Goal: Information Seeking & Learning: Learn about a topic

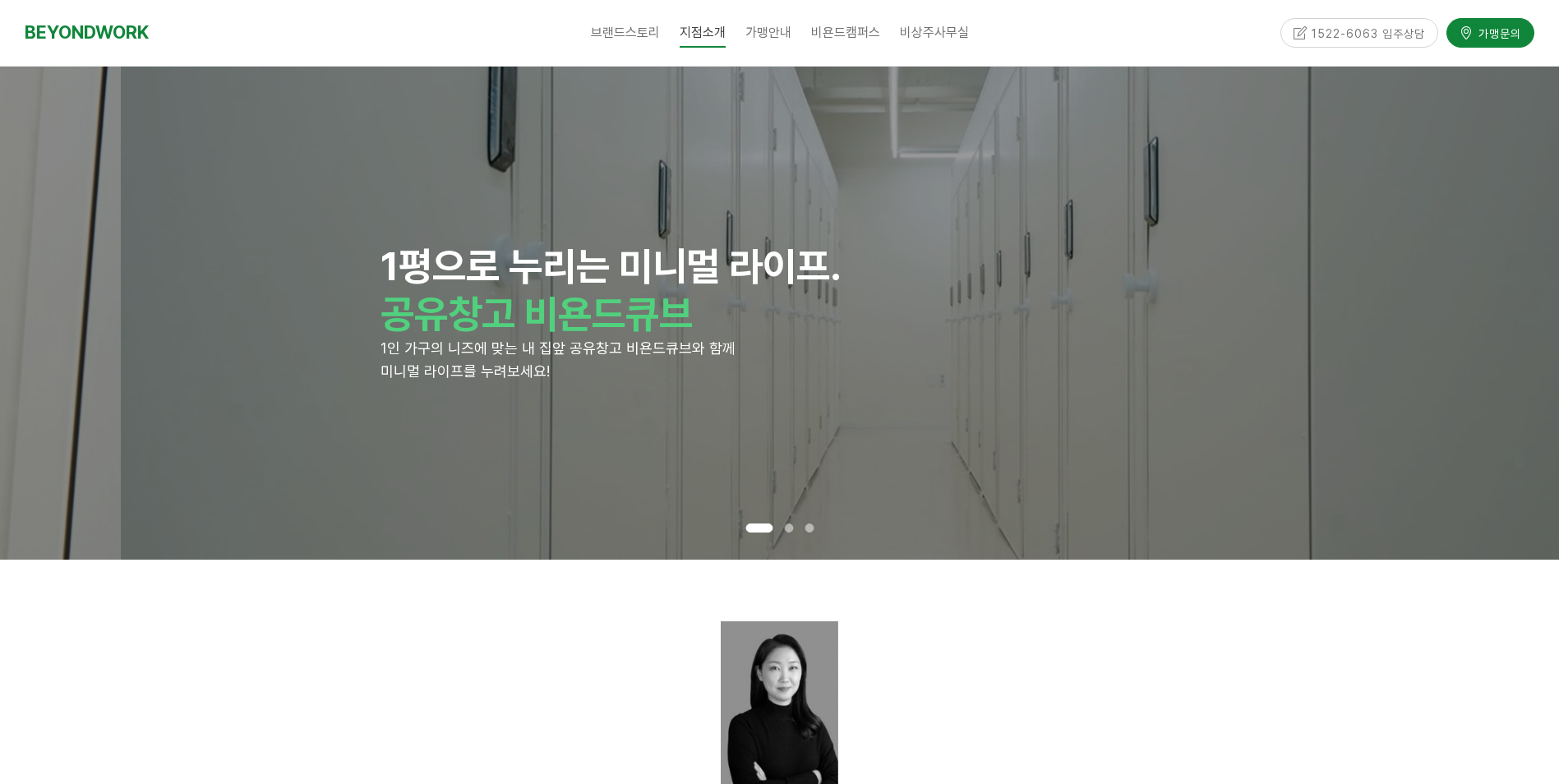
drag, startPoint x: 285, startPoint y: 248, endPoint x: 406, endPoint y: 408, distance: 200.6
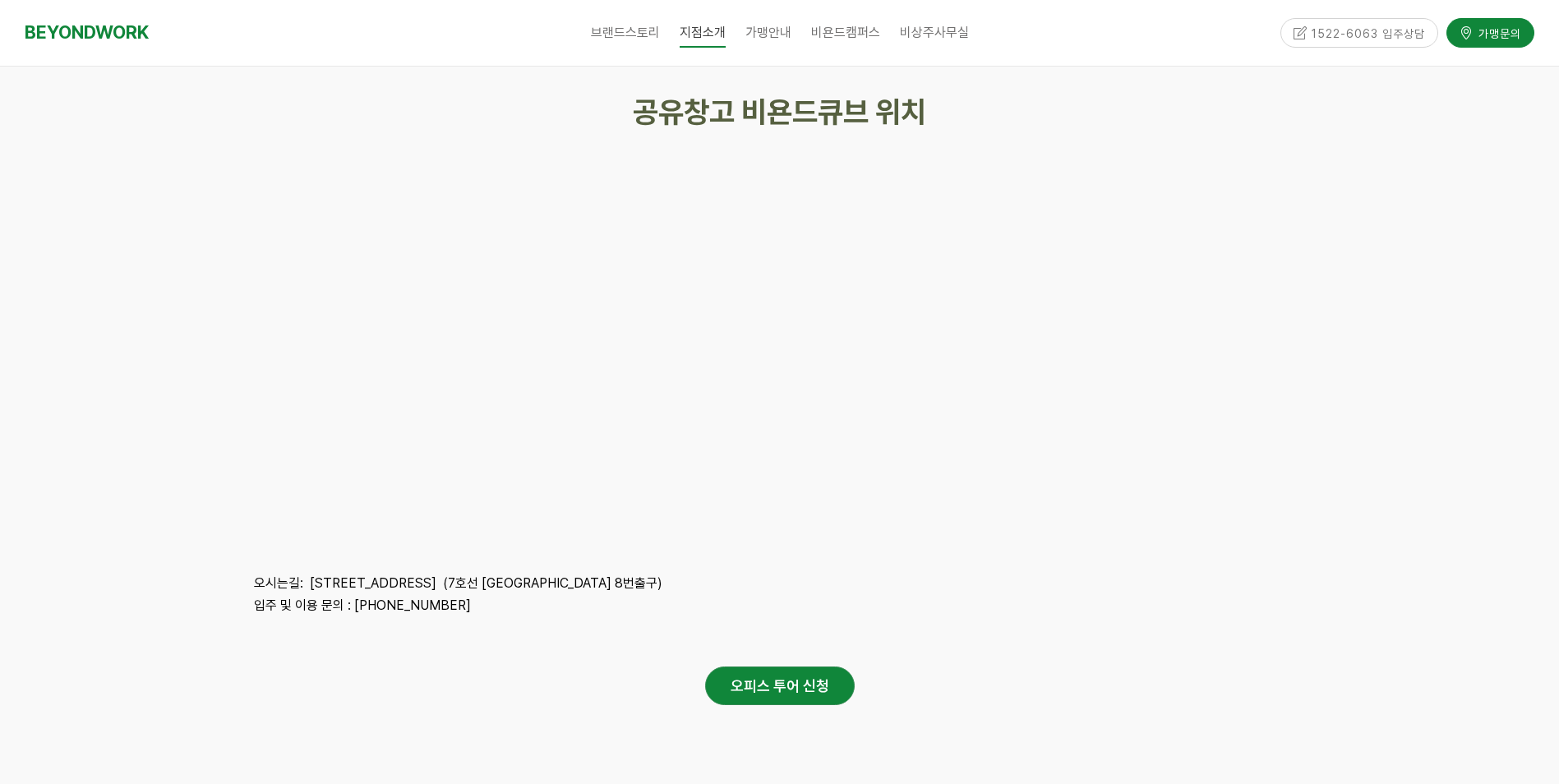
scroll to position [3779, 0]
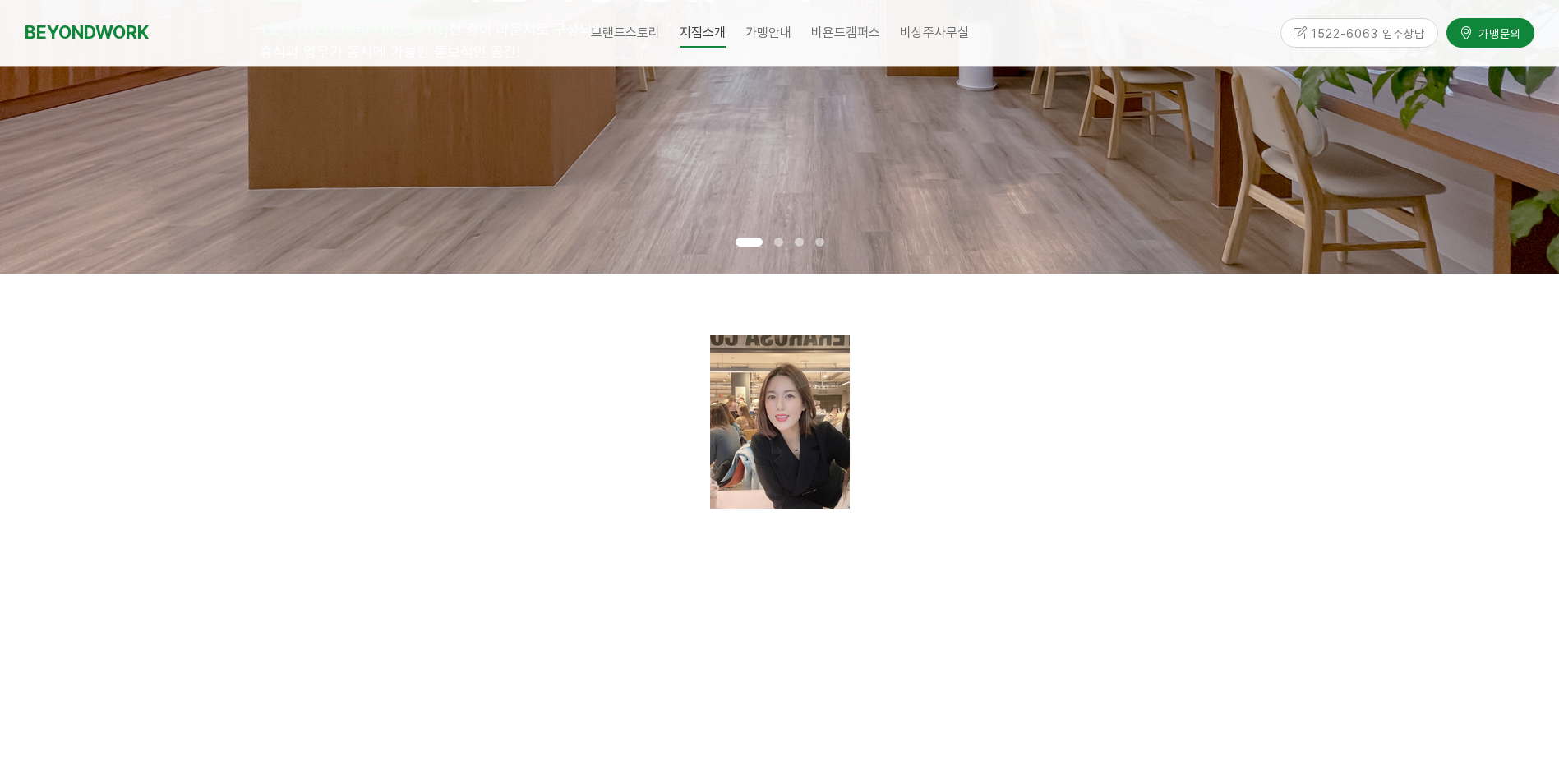
scroll to position [657, 0]
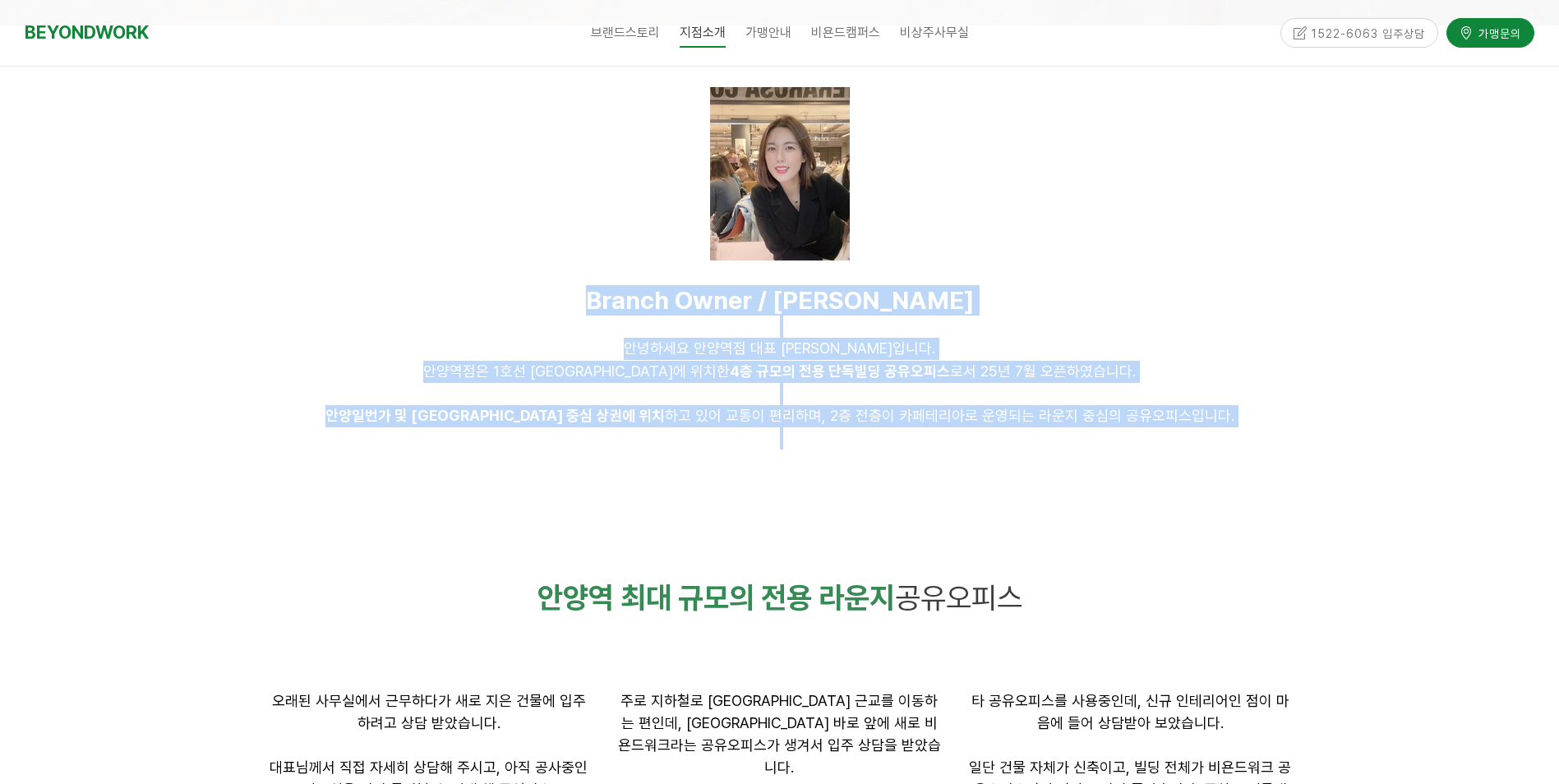
drag, startPoint x: 388, startPoint y: 307, endPoint x: 1002, endPoint y: 471, distance: 635.5
click at [1002, 471] on div at bounding box center [780, 486] width 1052 height 49
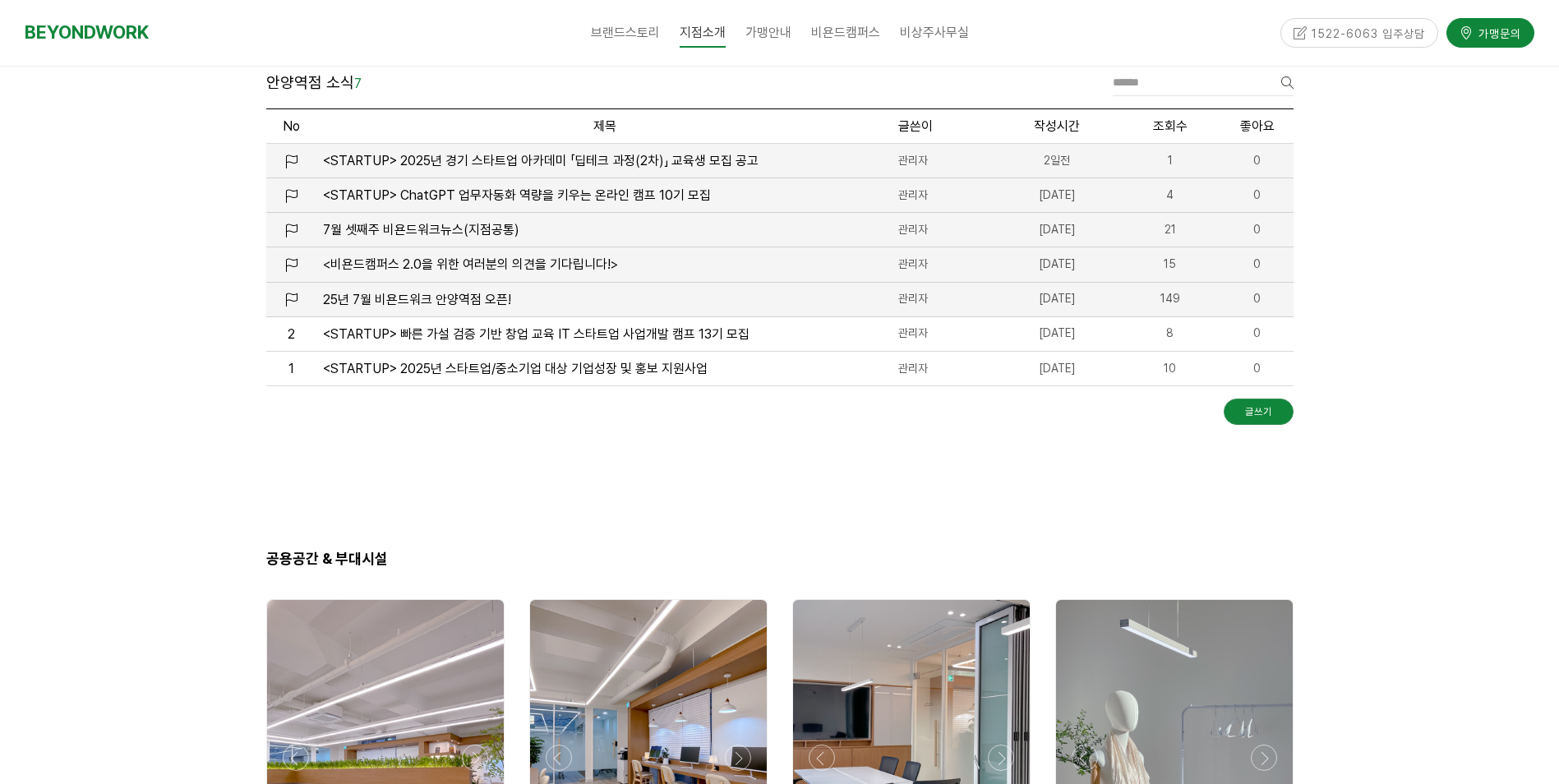
scroll to position [1971, 0]
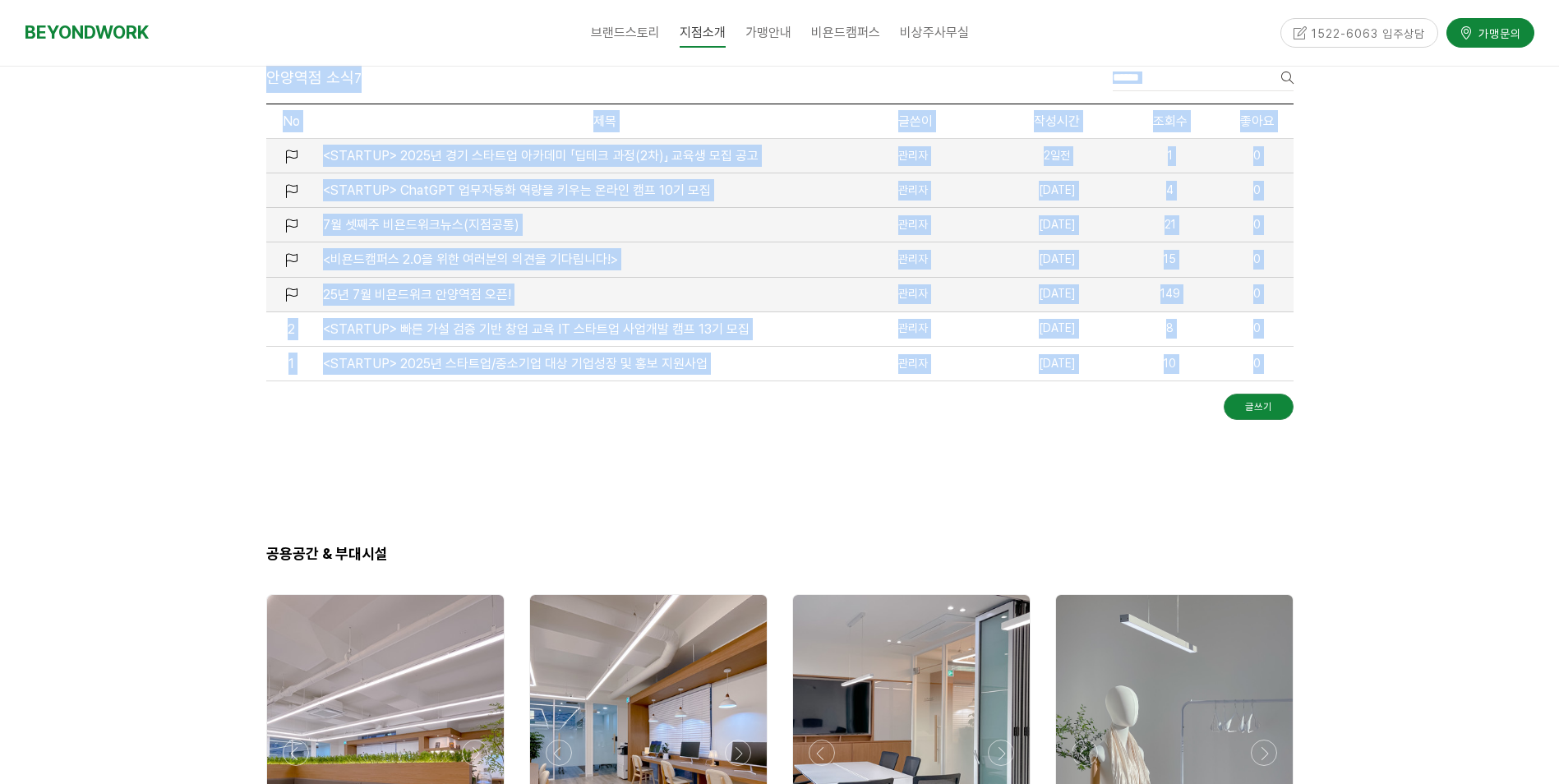
drag, startPoint x: 173, startPoint y: 378, endPoint x: 496, endPoint y: 469, distance: 335.6
click at [496, 469] on div at bounding box center [780, 457] width 1028 height 25
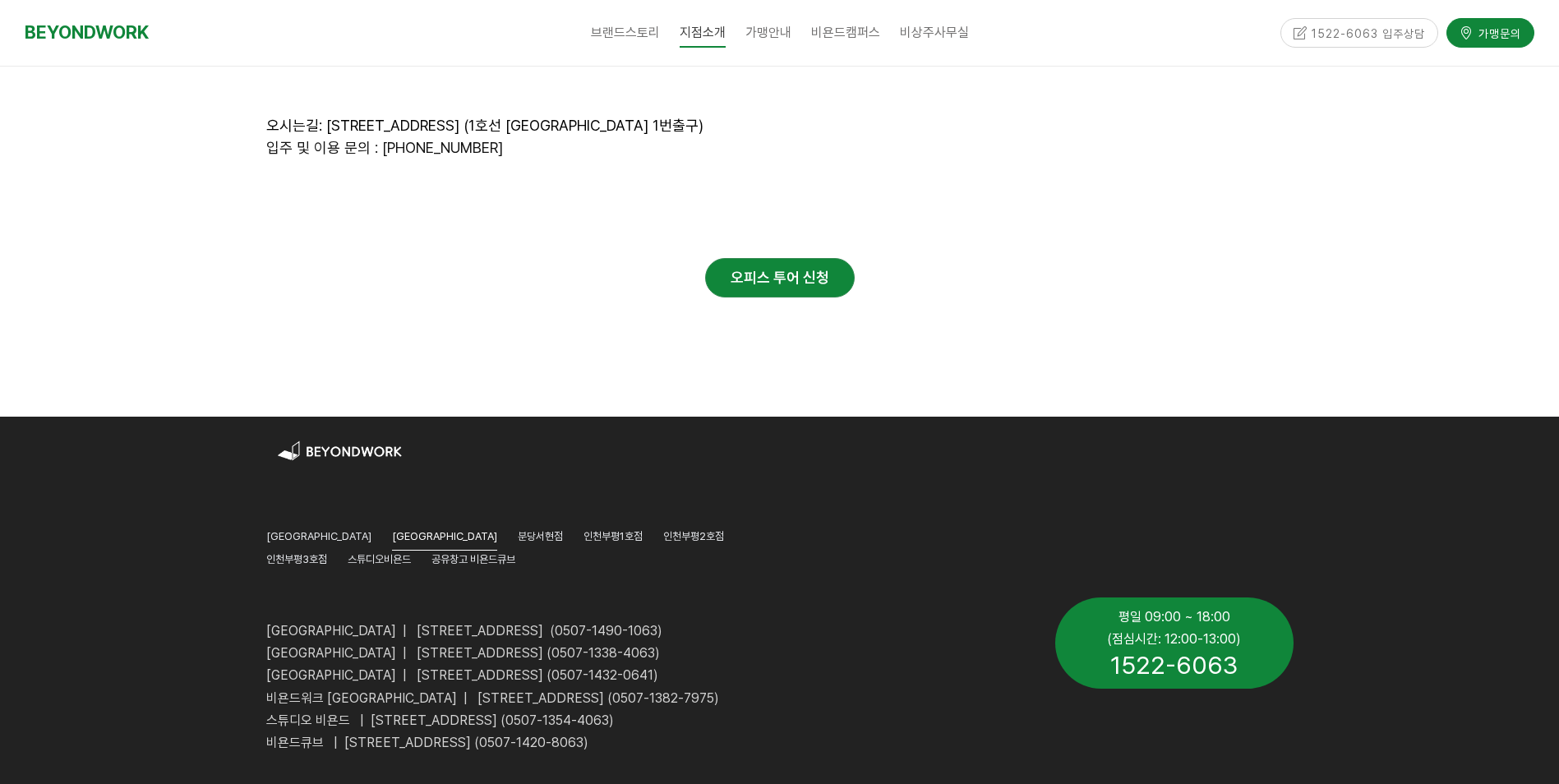
scroll to position [7413, 0]
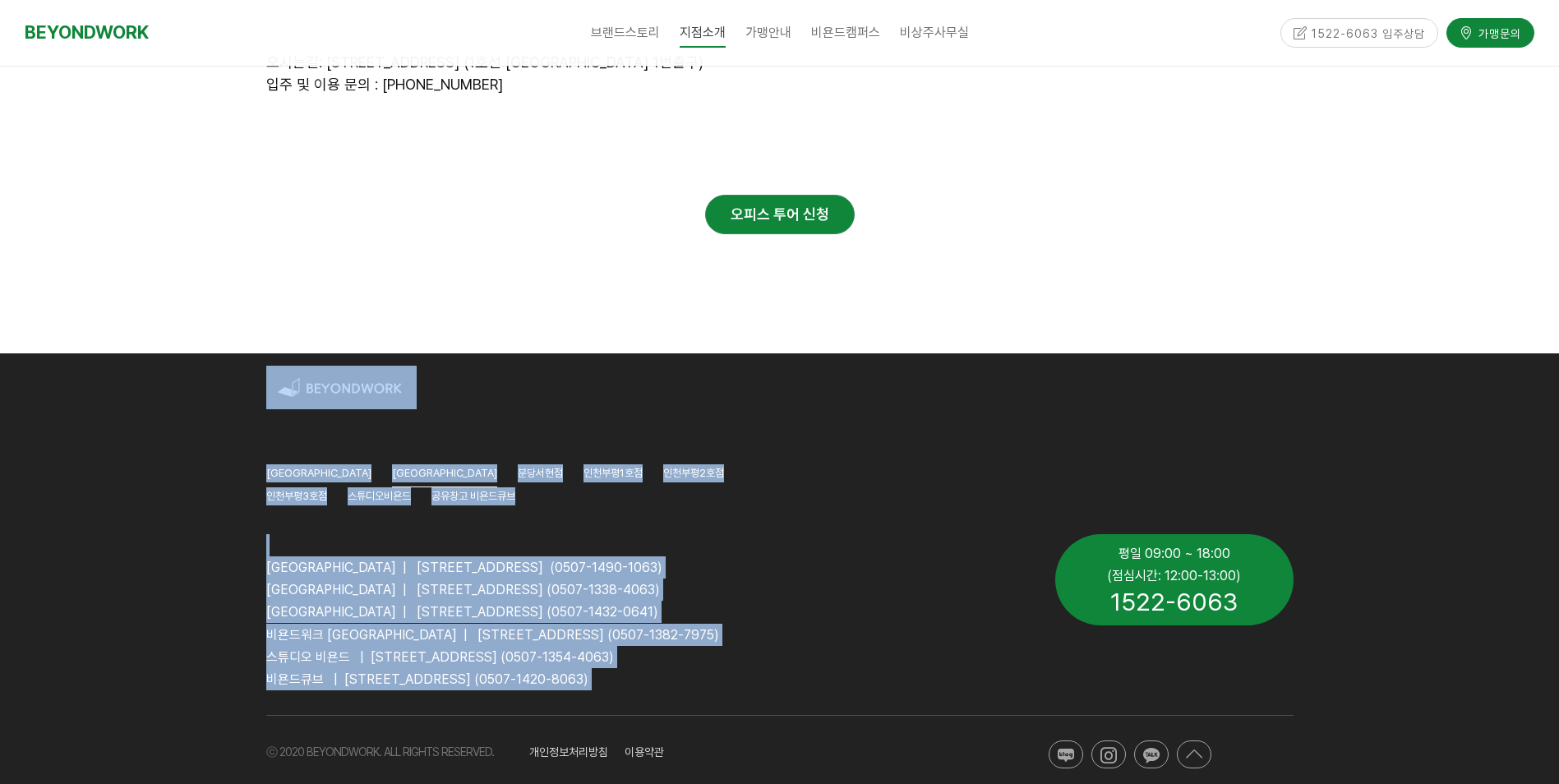
drag, startPoint x: 193, startPoint y: 513, endPoint x: 848, endPoint y: 674, distance: 674.5
click at [848, 674] on div "안양평촌점 안양역점 분당서현점 인천부평1호점 인천부평2호점 인천부평3호점 스튜디오비욘드 공유창고 비욘드큐브 비욘드워크 안양역점 | 경기도 안양…" at bounding box center [779, 579] width 1559 height 453
drag, startPoint x: 848, startPoint y: 674, endPoint x: 834, endPoint y: 659, distance: 20.5
click at [834, 668] on p "비욘드큐브 | [STREET_ADDRESS] (0507-1420-8063)" at bounding box center [648, 679] width 764 height 22
drag, startPoint x: 830, startPoint y: 665, endPoint x: 213, endPoint y: 571, distance: 624.1
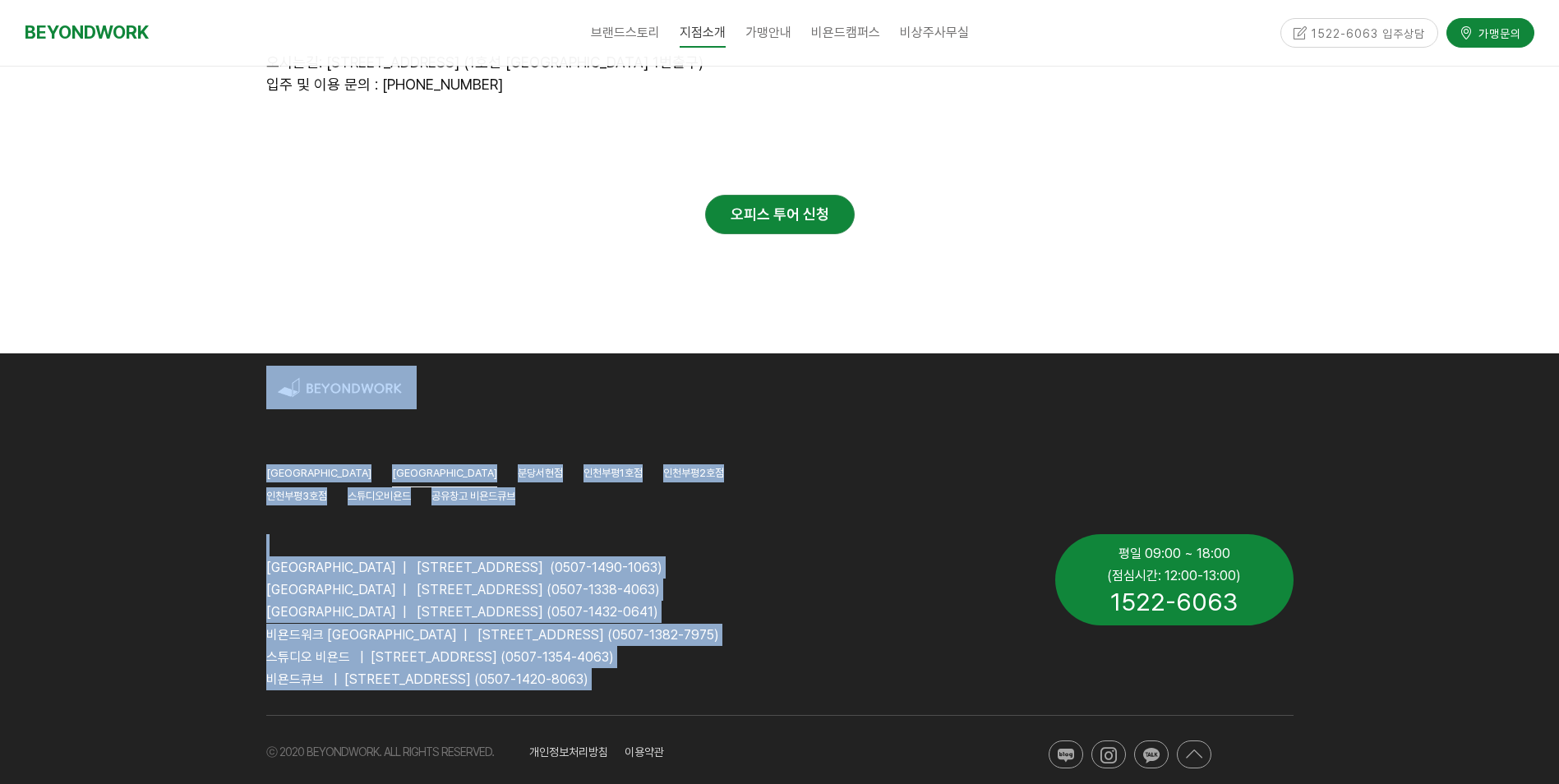
click at [213, 571] on div "안양평촌점 안양역점 분당서현점 인천부평1호점 인천부평2호점 인천부평3호점 스튜디오비욘드 공유창고 비욘드큐브 비욘드워크 안양역점 | 경기도 안양…" at bounding box center [779, 579] width 1559 height 453
drag, startPoint x: 213, startPoint y: 571, endPoint x: 210, endPoint y: 558, distance: 13.3
click at [210, 558] on div at bounding box center [779, 579] width 1559 height 453
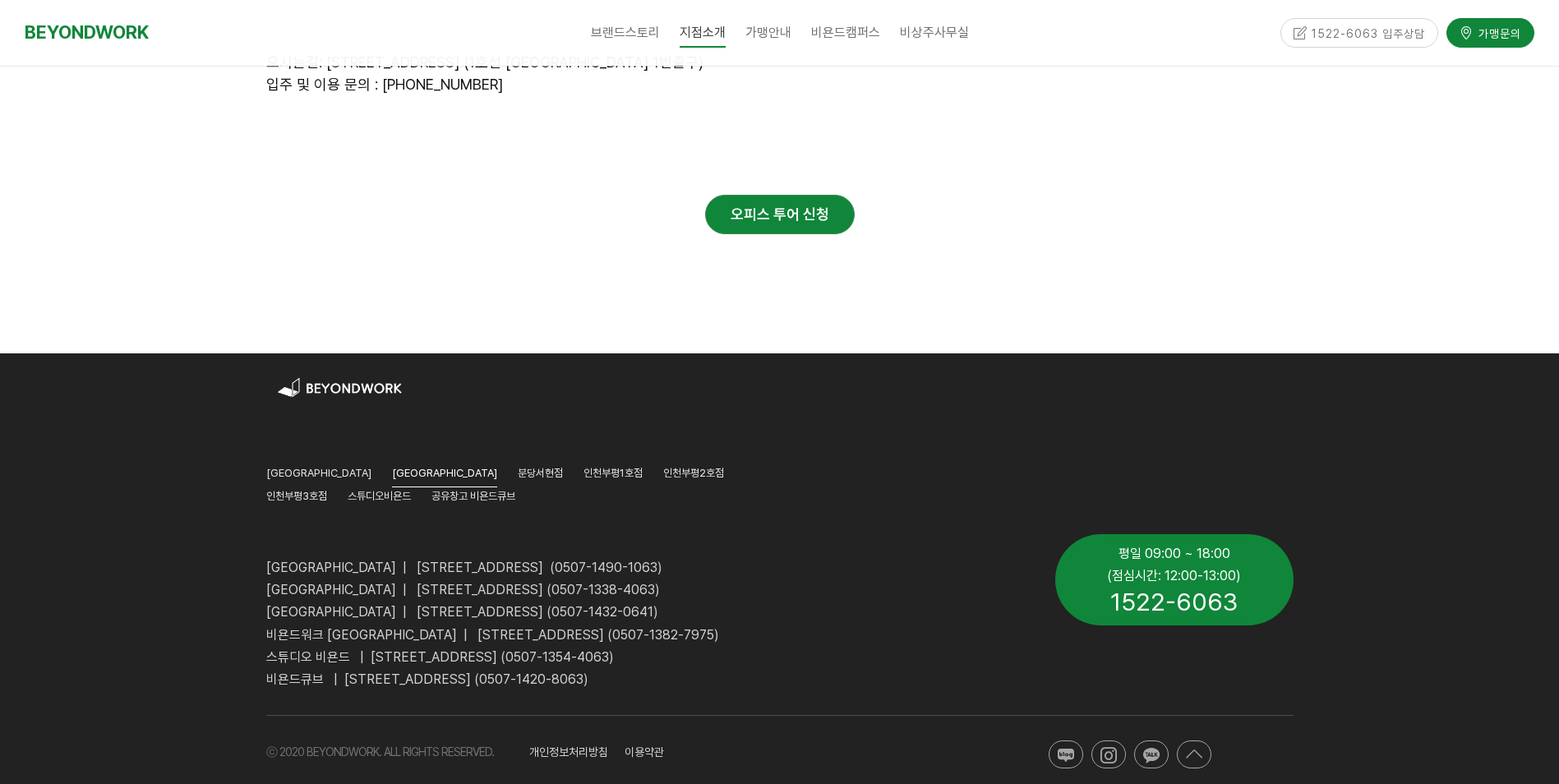
click at [200, 557] on div at bounding box center [779, 579] width 1559 height 453
click at [371, 374] on img at bounding box center [341, 387] width 150 height 27
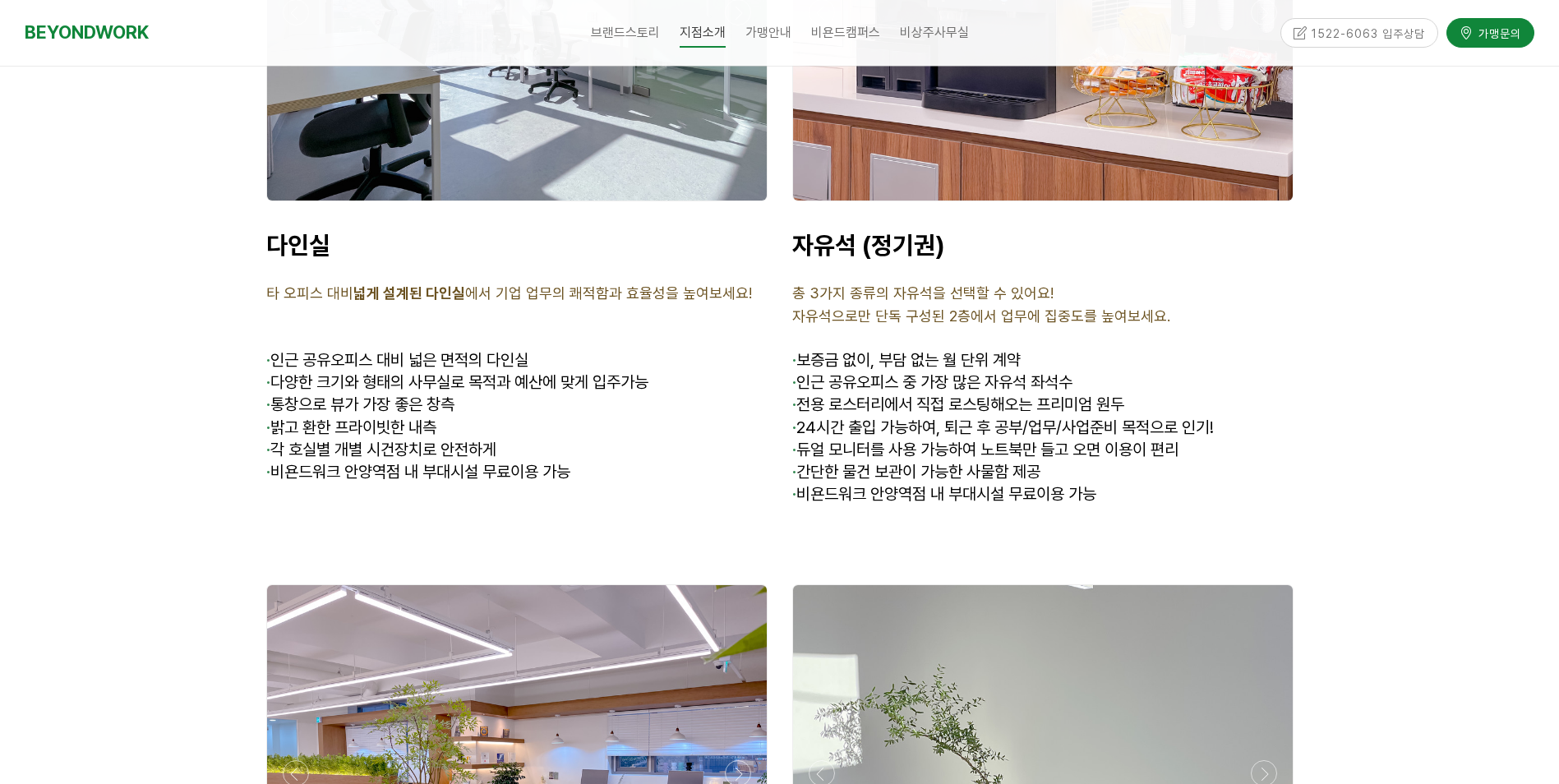
scroll to position [4702, 0]
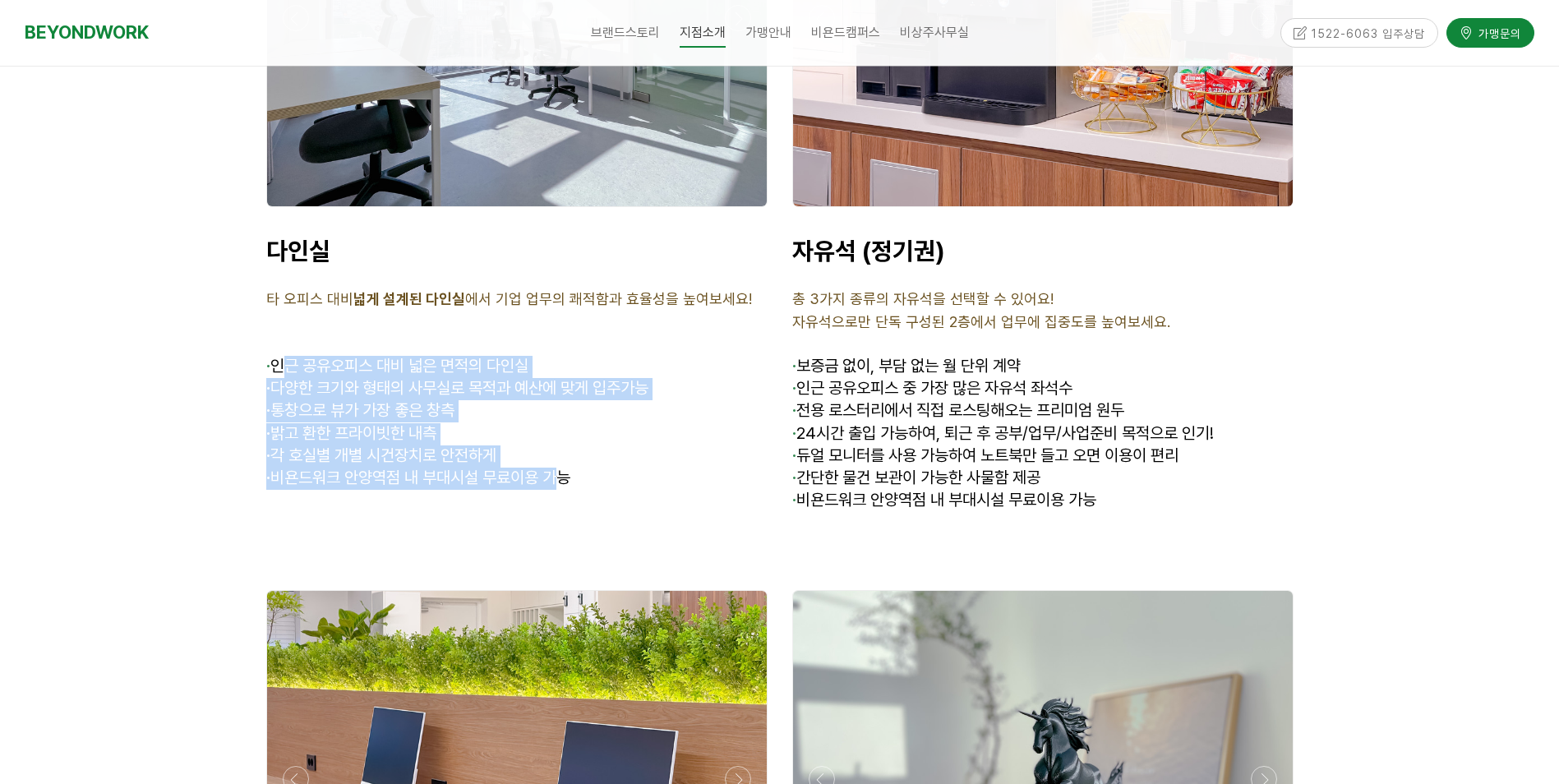
drag, startPoint x: 432, startPoint y: 432, endPoint x: 569, endPoint y: 468, distance: 141.7
click at [569, 468] on div "다인실 타 오피스 대비 넓게 설계된 다인실 에서 기업 업무의 쾌적함과 효율성을 높여보세요! · 인근 공유오피스 대비 넓은 면적의 다인실 · 다…" at bounding box center [516, 362] width 526 height 278
click at [569, 469] on div "다인실 타 오피스 대비 넓게 설계된 다인실 에서 기업 업무의 쾌적함과 효율성을 높여보세요! · 인근 공유오피스 대비 넓은 면적의 다인실 · 다…" at bounding box center [516, 362] width 526 height 278
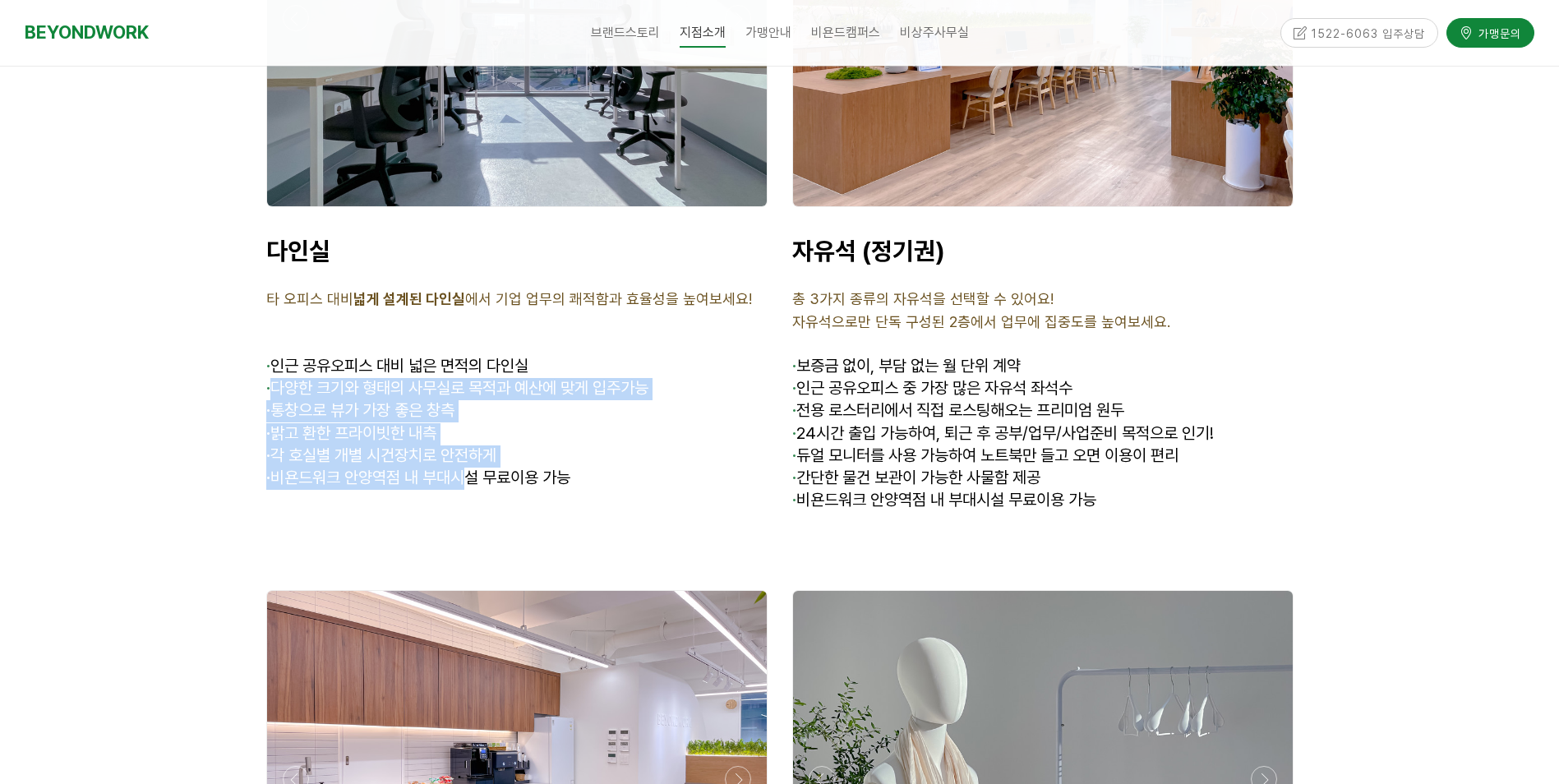
drag, startPoint x: 291, startPoint y: 362, endPoint x: 466, endPoint y: 465, distance: 203.1
click at [466, 465] on div "다인실 타 오피스 대비 넓게 설계된 다인실 에서 기업 업무의 쾌적함과 효율성을 높여보세요! · 인근 공유오피스 대비 넓은 면적의 다인실 · 다…" at bounding box center [516, 363] width 502 height 254
click at [466, 467] on p "· 비욘드워크 안양역점 내 부대시설 무료이용 가능" at bounding box center [516, 478] width 502 height 22
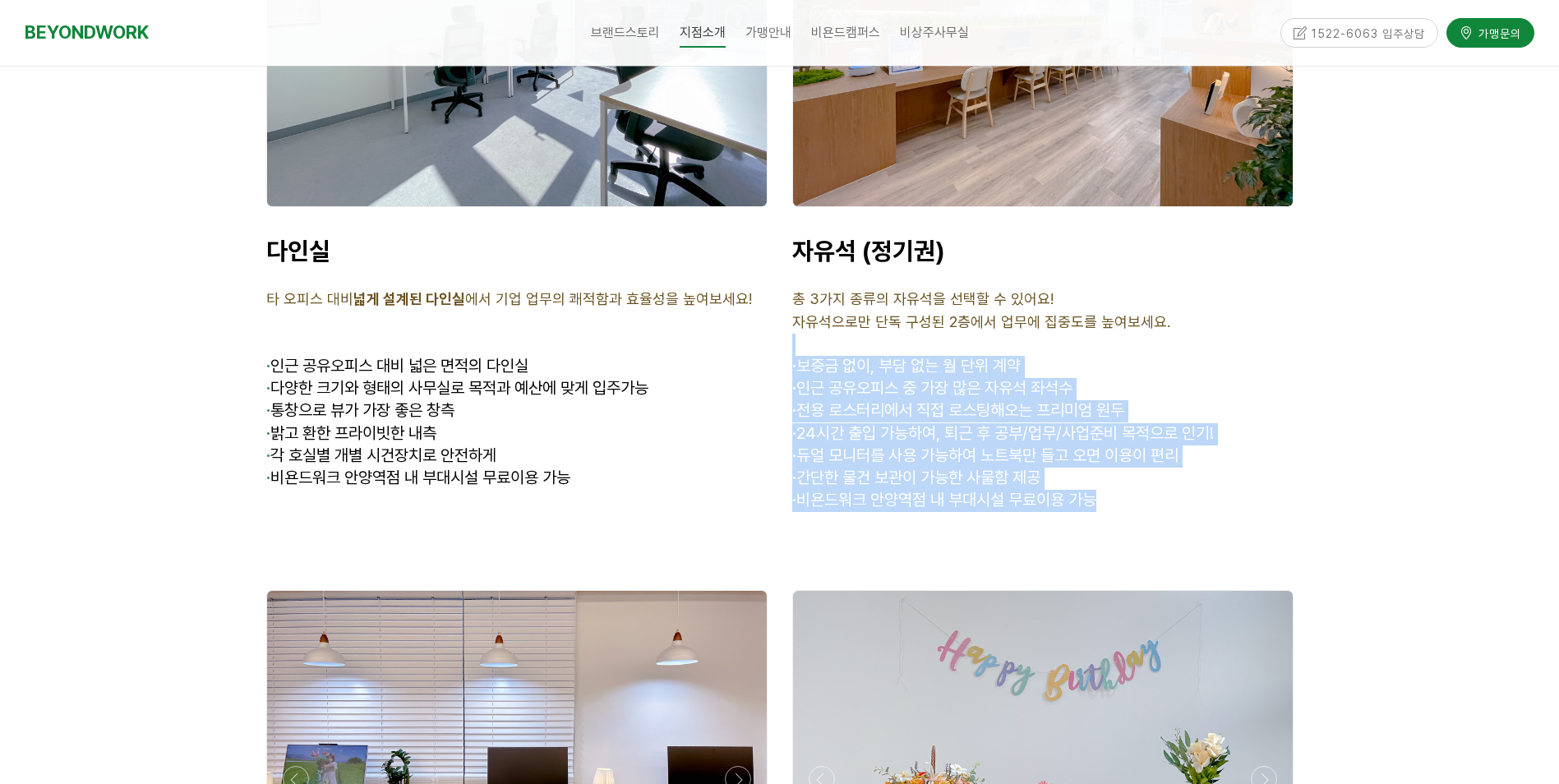
drag, startPoint x: 891, startPoint y: 335, endPoint x: 1125, endPoint y: 474, distance: 272.2
click at [1125, 474] on div "자유석 (정기권) 총 3가지 종류의 자유석을 선택할 수 있어요! 자유석으로만 단독 구성된 2층에서 업무에 집중도를 높여보세요. · 보증금 없이…" at bounding box center [1043, 374] width 502 height 276
click at [1125, 490] on p "· 비욘드워크 안양역점 내 부대시설 무료이용 가능" at bounding box center [1043, 500] width 502 height 22
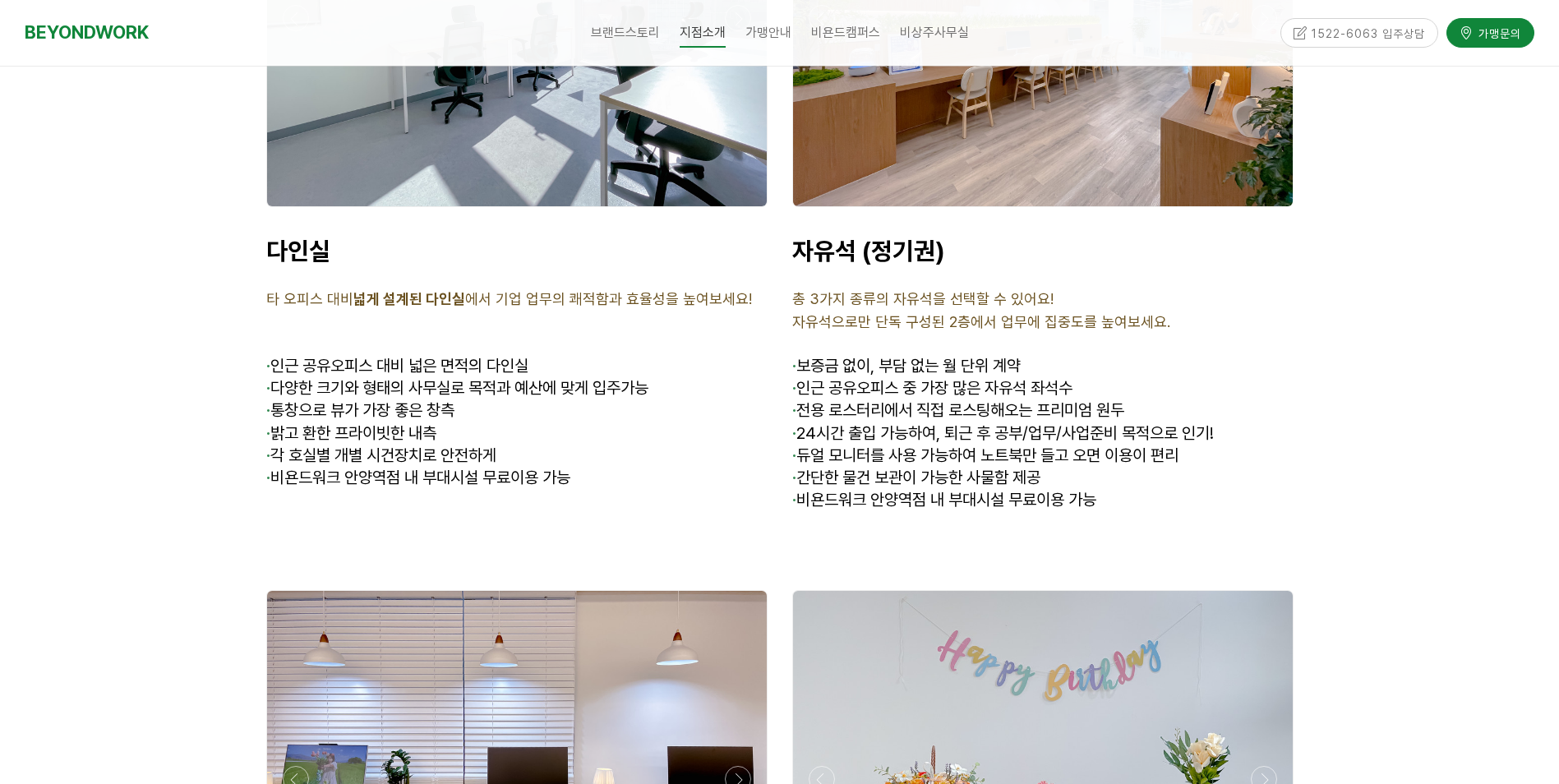
click at [1146, 490] on p "· 비욘드워크 안양역점 내 부대시설 무료이용 가능" at bounding box center [1043, 500] width 502 height 22
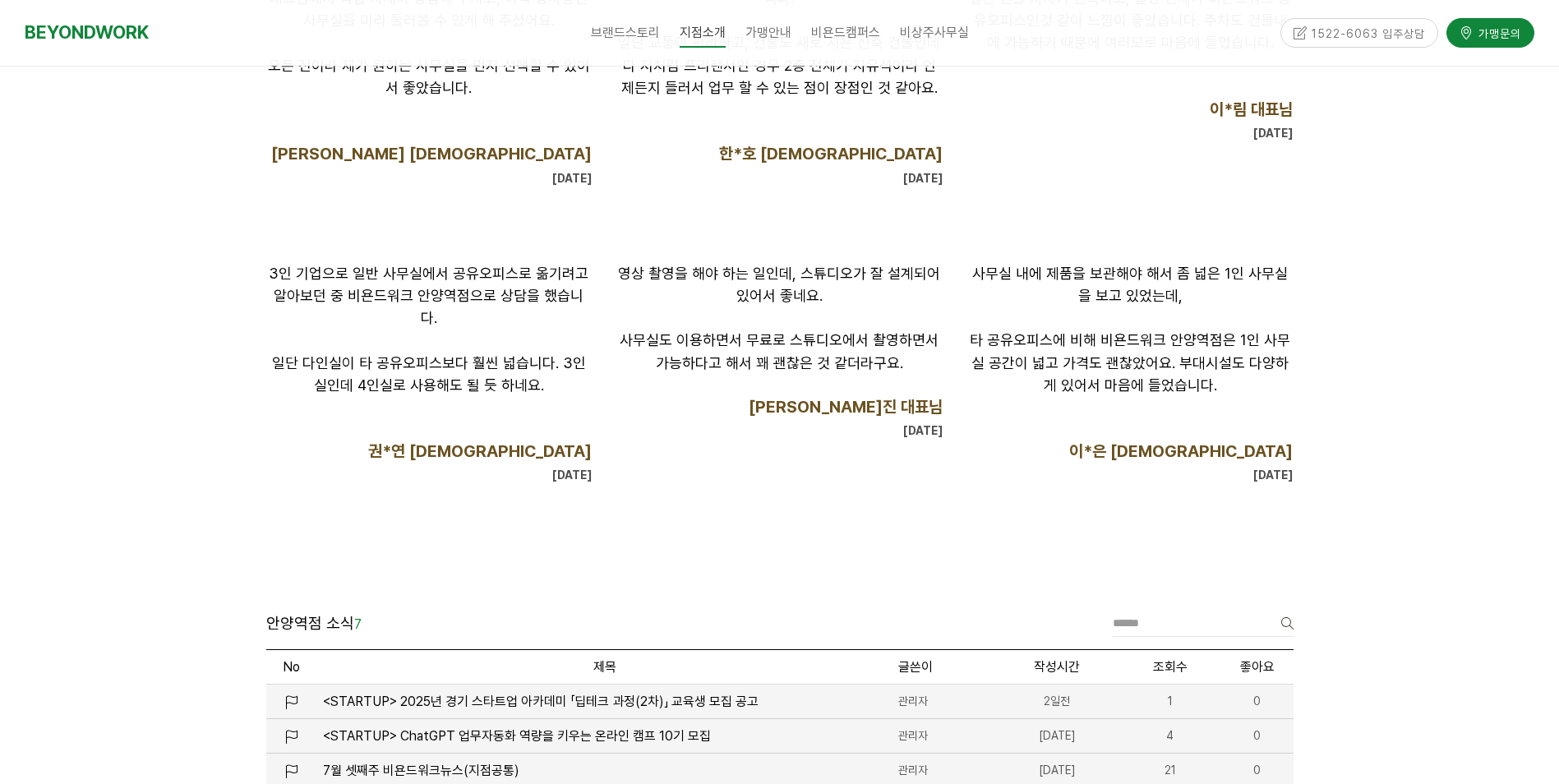
scroll to position [1334, 0]
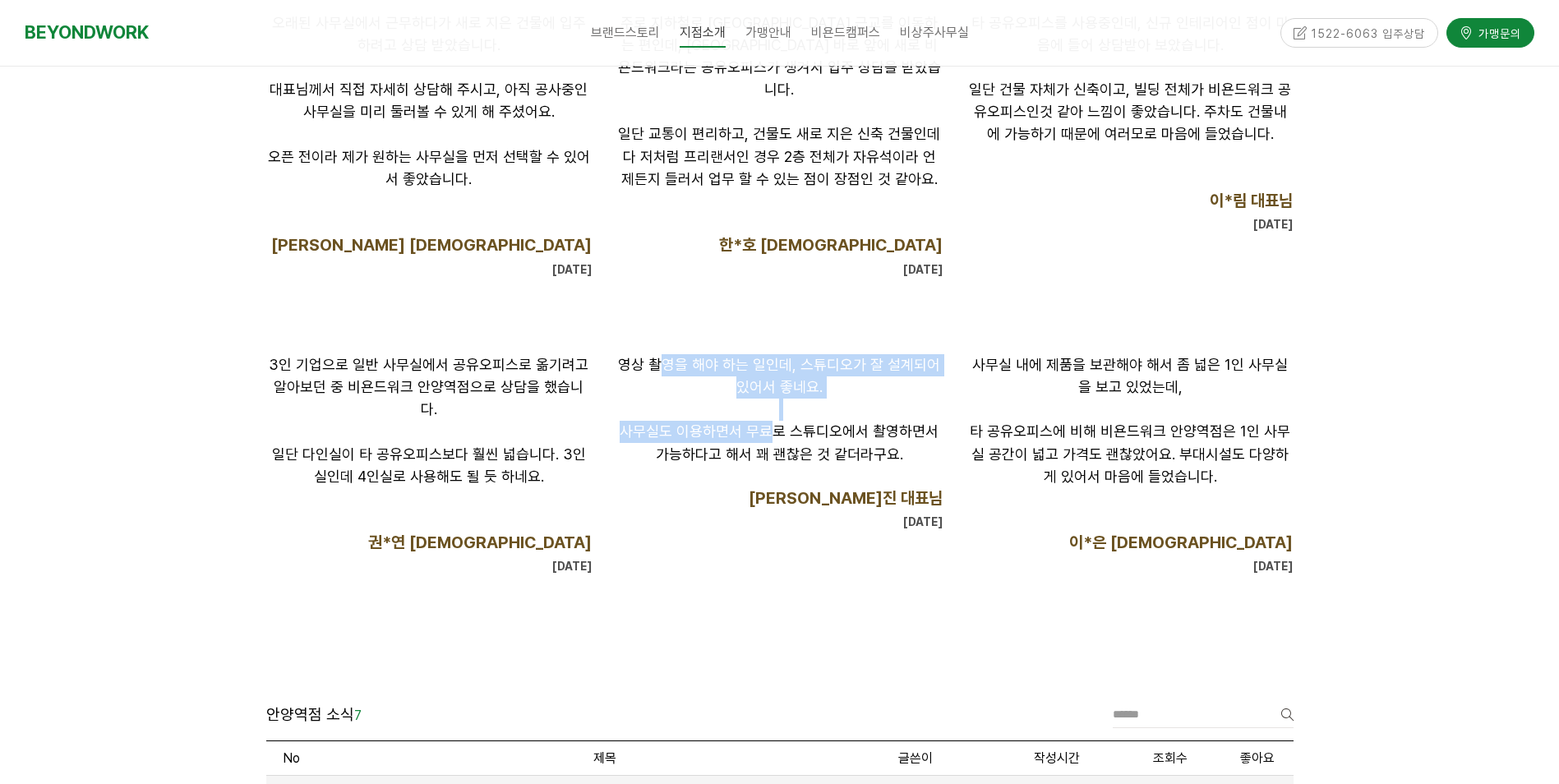
drag, startPoint x: 768, startPoint y: 419, endPoint x: 769, endPoint y: 429, distance: 10.0
click at [769, 429] on div "영상 촬영을 해야 하는 일인데, 스튜디오가 잘 설계되어 있어서 좋네요. 사무실도 이용하면서 무료로 스튜디오에서 촬영하면서 가능하다고 해서 꽤 …" at bounding box center [779, 443] width 326 height 179
click at [769, 429] on span "사무실도 이용하면서 무료로 스튜디오에서 촬영하면서 가능하다고 해서 꽤 괜찮은 것 같더라구요." at bounding box center [778, 442] width 319 height 40
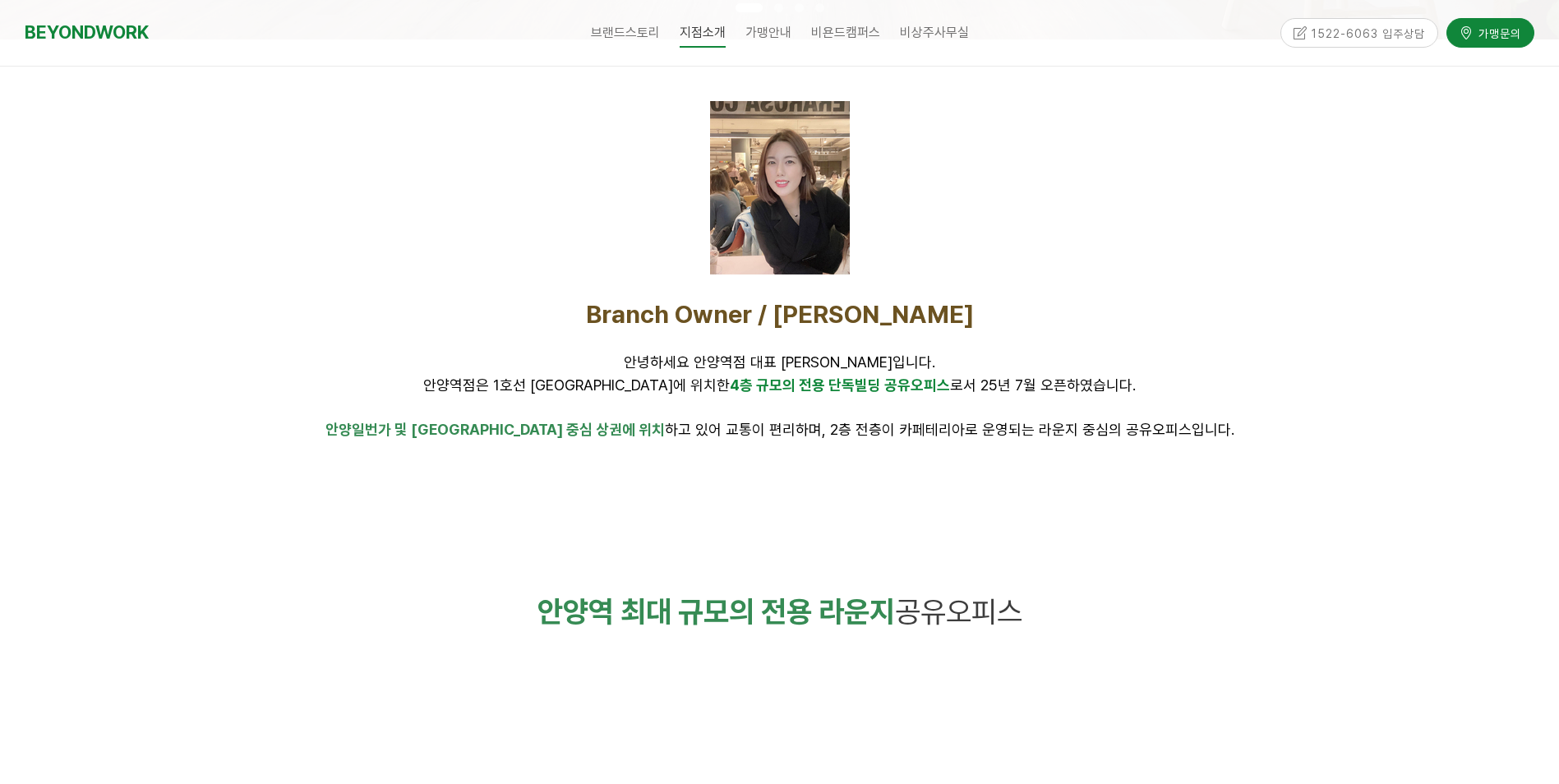
scroll to position [514, 0]
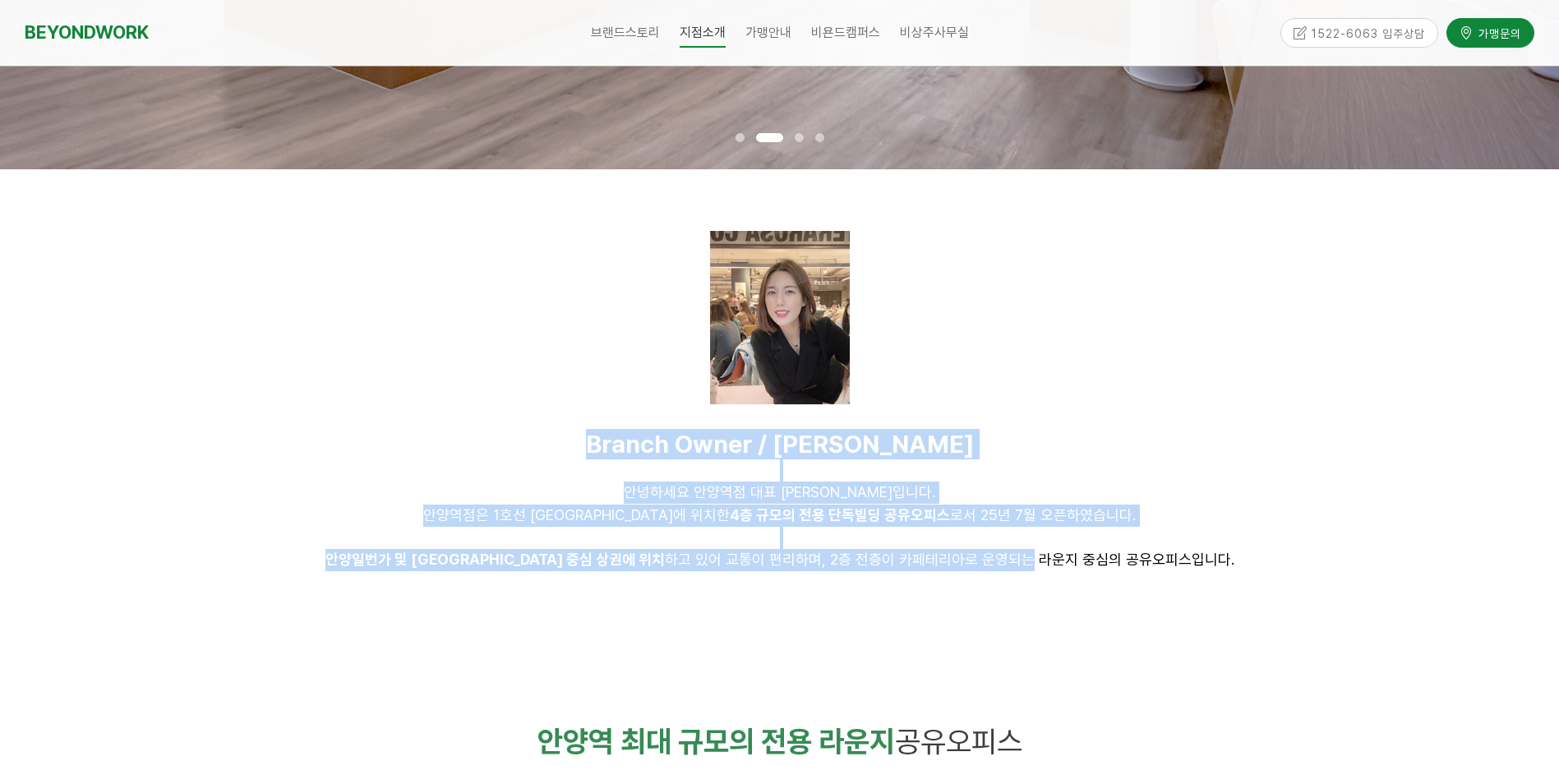
drag, startPoint x: 626, startPoint y: 442, endPoint x: 970, endPoint y: 563, distance: 364.7
click at [970, 563] on div "Branch Owner / 정영채 안녕하세요 안양역점 대표 정영채입니다. 안양역점은 1호선 안양역에 위치한 4층 규모의 전용 단독빌딩 공유오피…" at bounding box center [780, 510] width 1028 height 164
click at [789, 559] on span "안양일번가 및 안양역 중심 상권에 위치 하고 있어 교통이 편리하며, 2층 전층이 카페테리아로 운영되는 라운지 중심의 공유오피스입니다." at bounding box center [780, 559] width 909 height 18
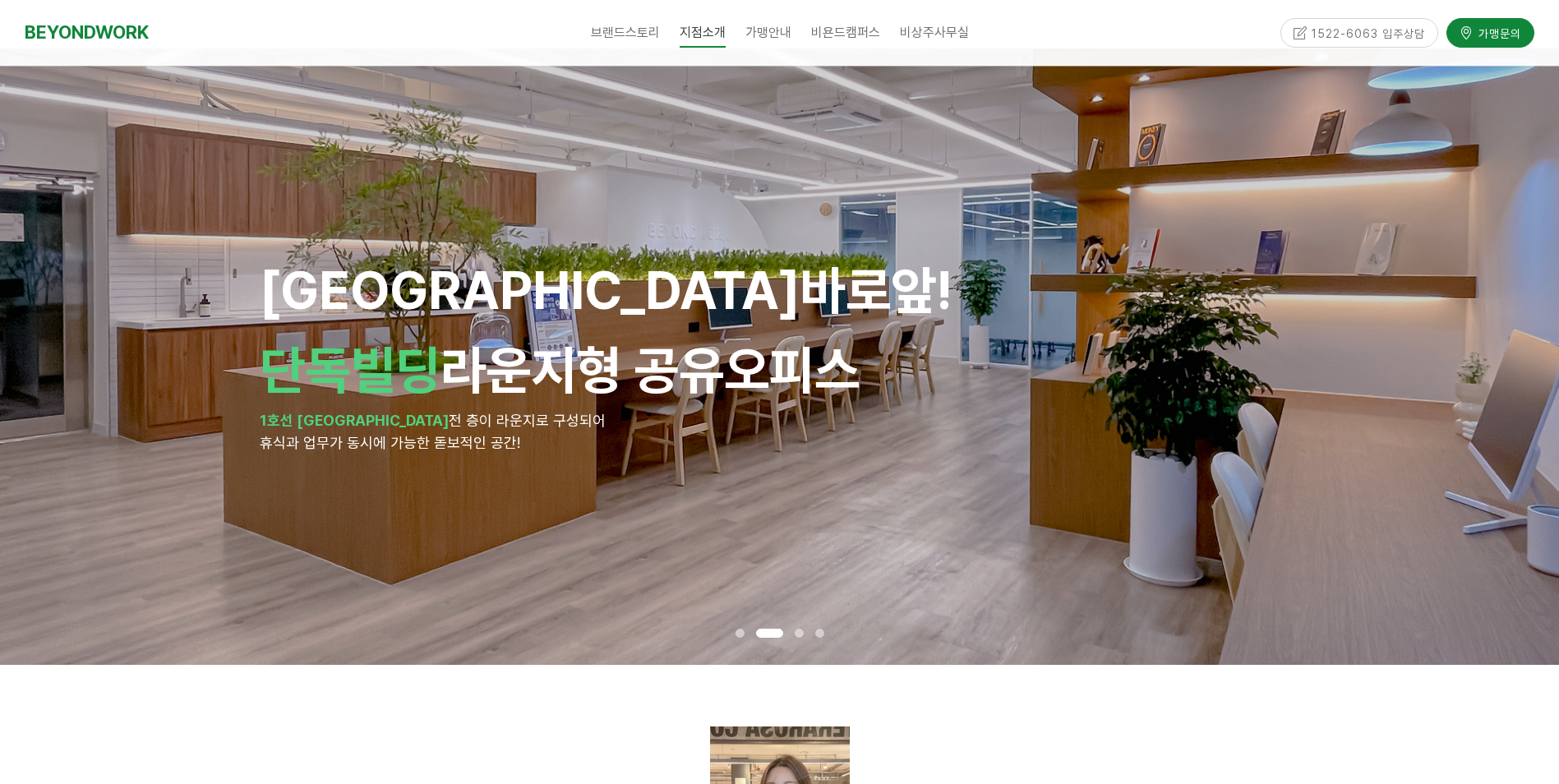
scroll to position [0, 0]
